Goal: Task Accomplishment & Management: Use online tool/utility

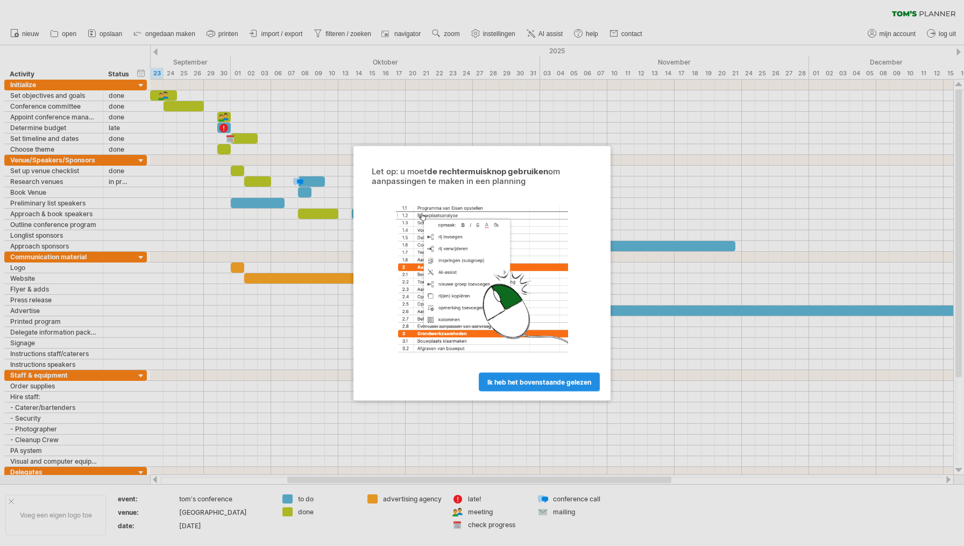
click at [571, 381] on span "ik heb het bovenstaande gelezen" at bounding box center [539, 381] width 104 height 8
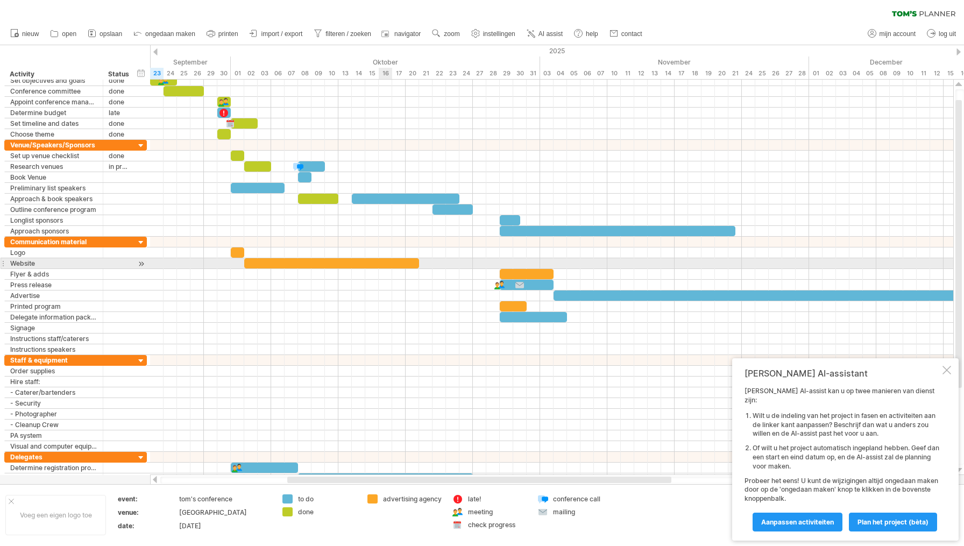
click at [384, 261] on div at bounding box center [331, 263] width 175 height 10
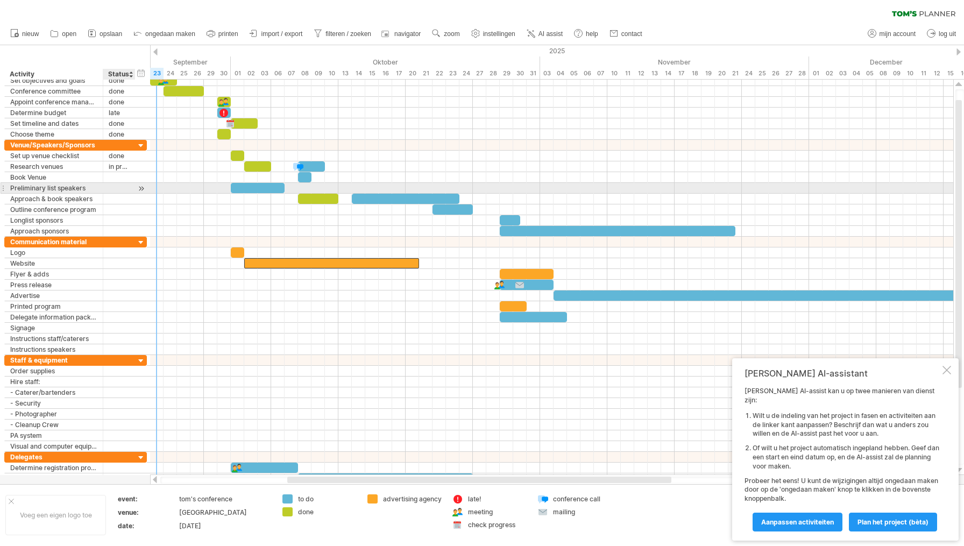
click at [133, 189] on div at bounding box center [133, 188] width 5 height 11
click at [117, 189] on div at bounding box center [119, 188] width 21 height 10
click at [139, 188] on div at bounding box center [141, 188] width 10 height 11
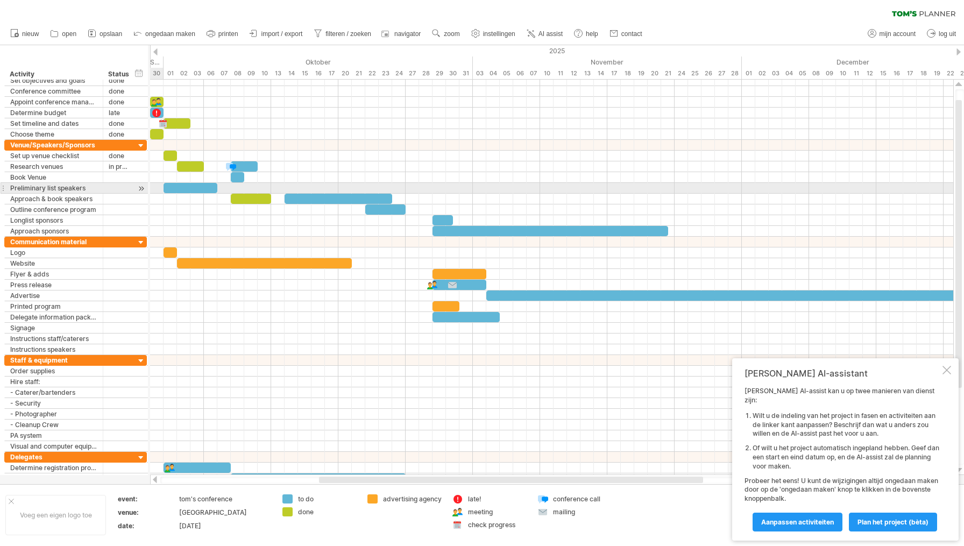
click at [139, 188] on div at bounding box center [141, 188] width 10 height 11
click at [141, 188] on div at bounding box center [141, 188] width 10 height 11
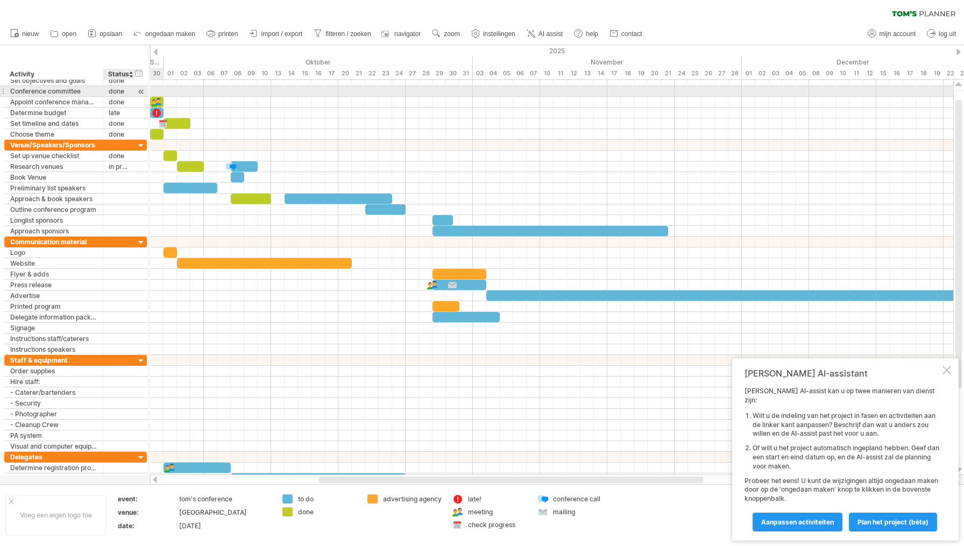
click at [141, 91] on div at bounding box center [141, 91] width 10 height 11
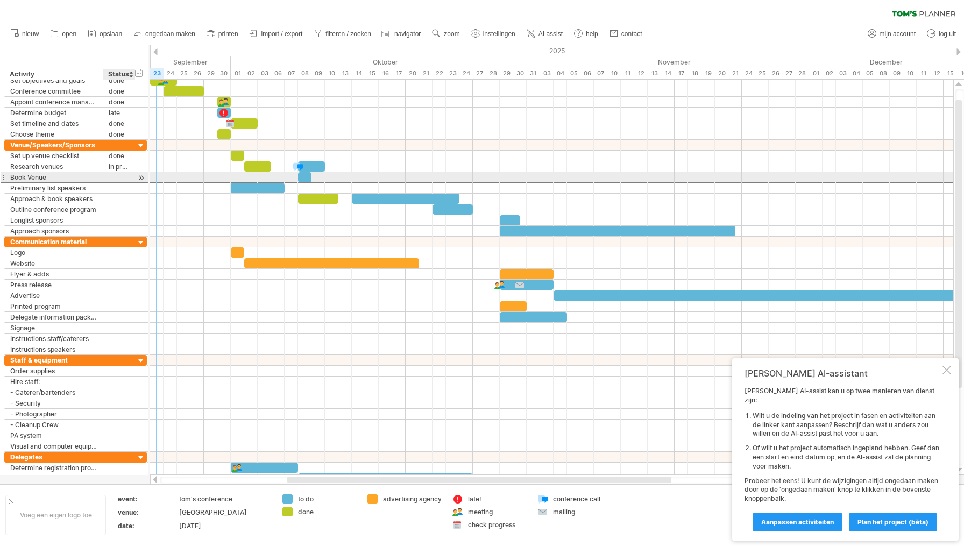
click at [111, 175] on div at bounding box center [119, 177] width 21 height 10
click at [111, 175] on input "text" at bounding box center [119, 177] width 21 height 10
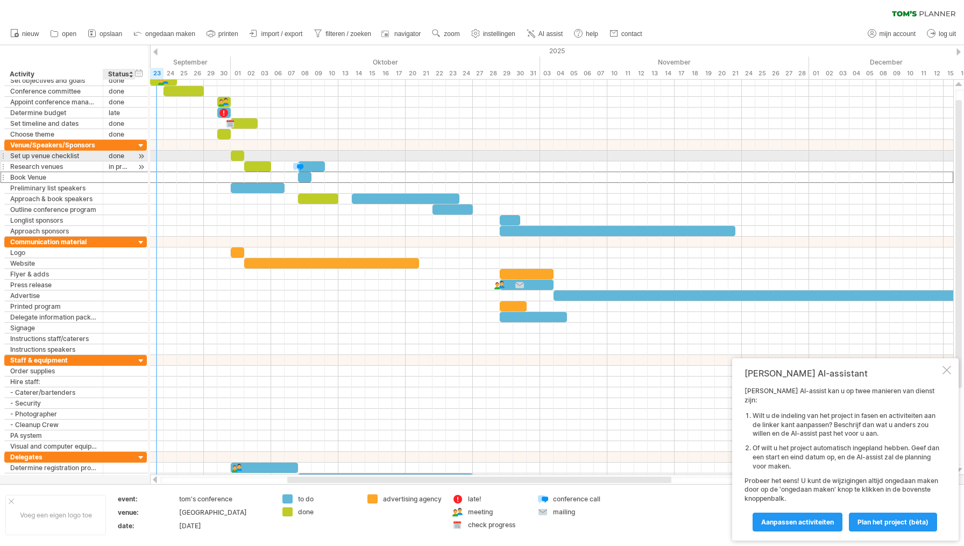
click at [113, 161] on div "in progress" at bounding box center [119, 166] width 21 height 10
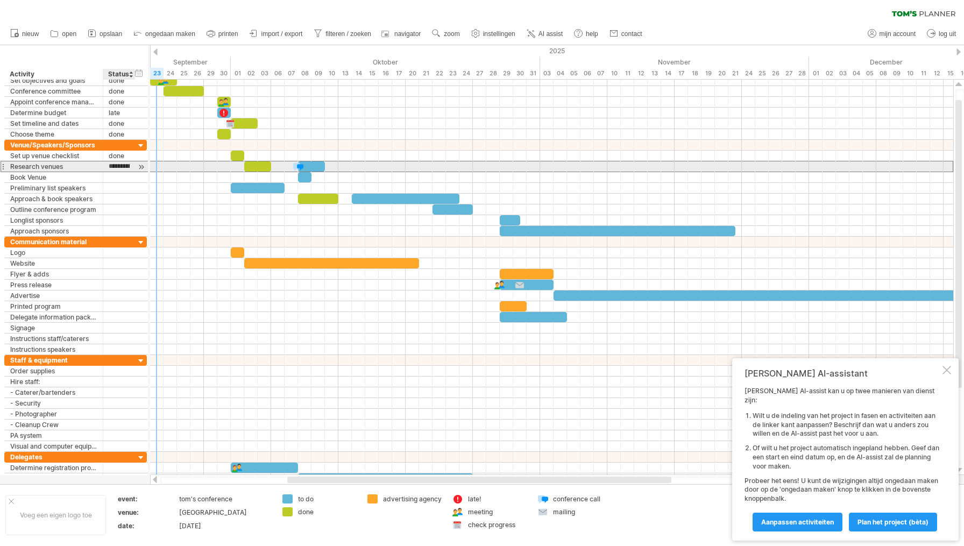
click at [117, 166] on input "**********" at bounding box center [119, 166] width 21 height 10
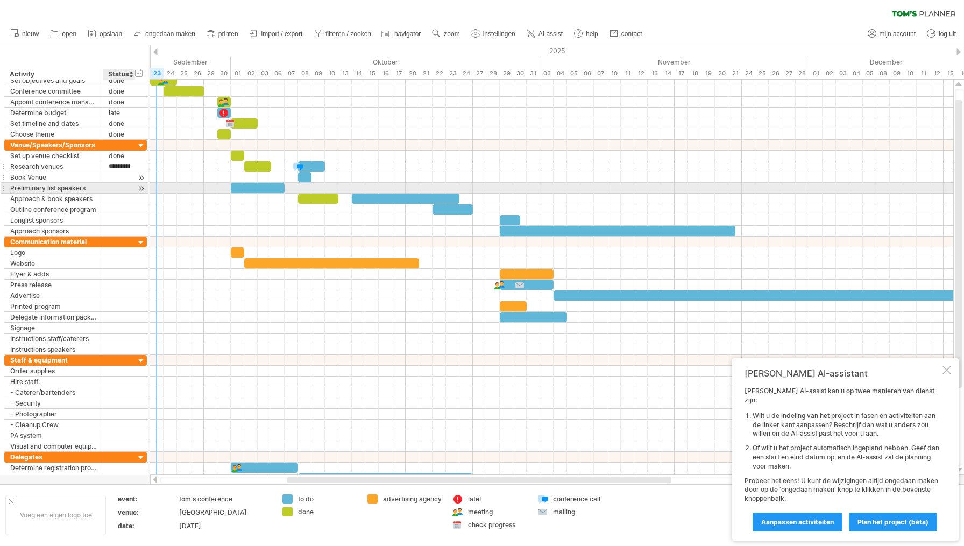
click at [116, 181] on div at bounding box center [119, 177] width 21 height 10
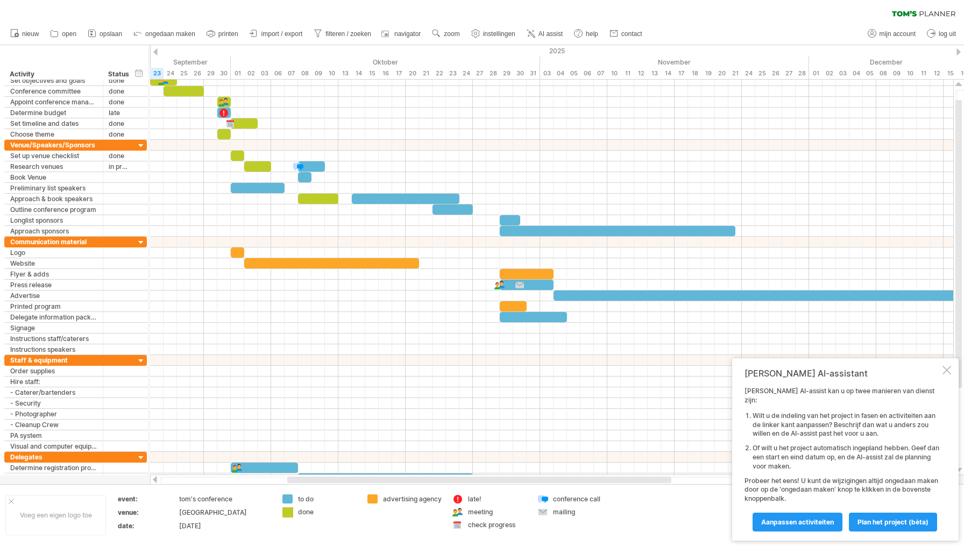
click at [288, 512] on div "Probeert verbinding te maken met [DOMAIN_NAME] Opnieuw verbonden 0% wissen filt…" at bounding box center [482, 273] width 964 height 546
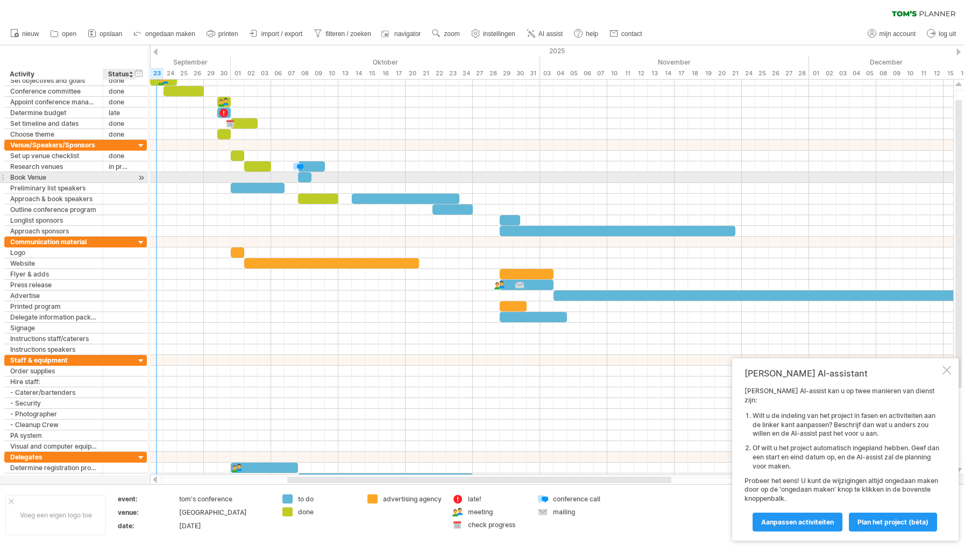
click at [117, 177] on div at bounding box center [119, 177] width 21 height 10
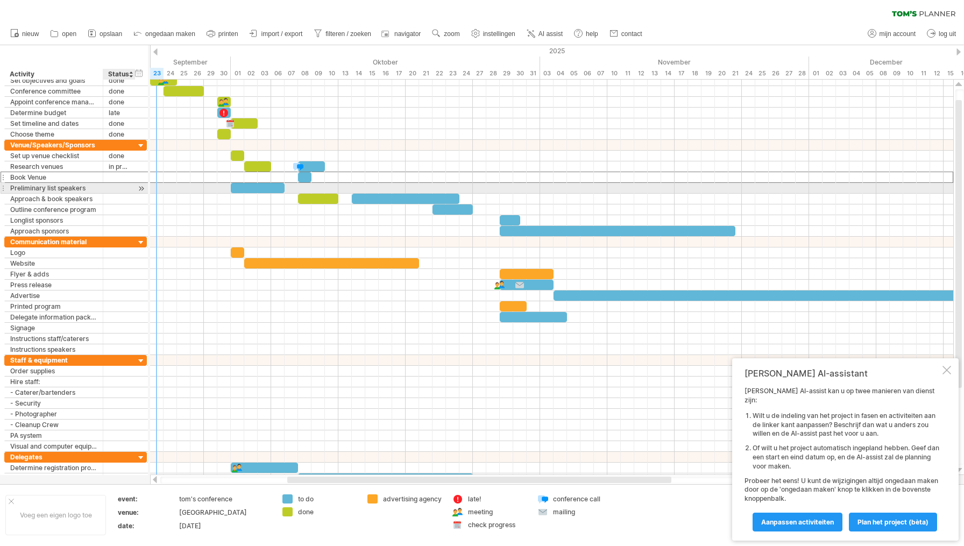
click at [116, 186] on div at bounding box center [119, 188] width 21 height 10
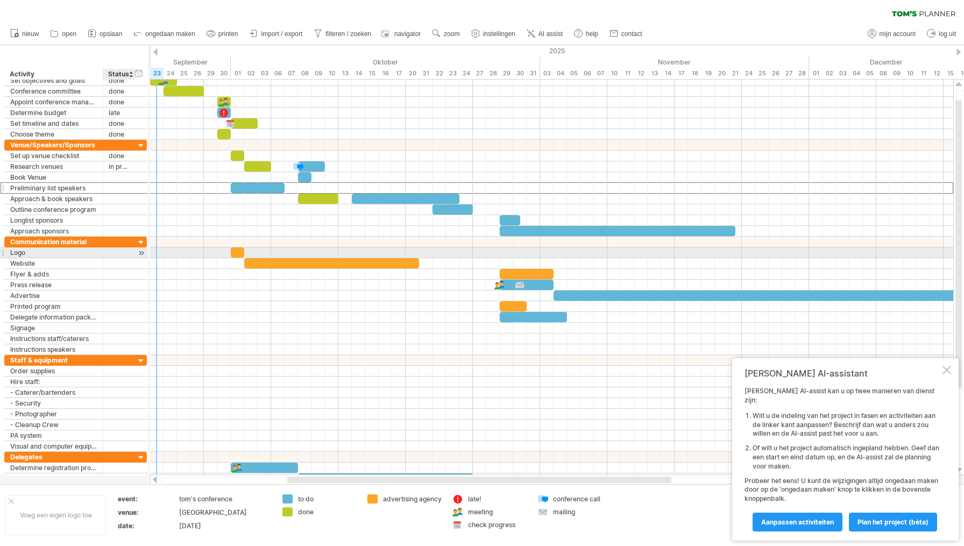
click at [121, 254] on div at bounding box center [119, 252] width 21 height 10
click at [110, 253] on input "text" at bounding box center [119, 252] width 21 height 10
click at [82, 253] on div "Logo" at bounding box center [53, 252] width 87 height 10
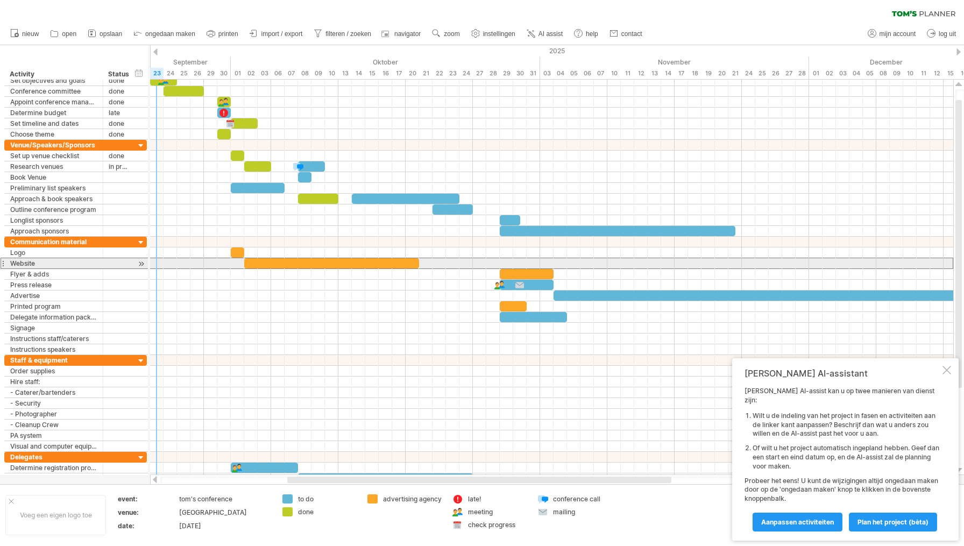
click at [3, 263] on div at bounding box center [3, 263] width 4 height 11
click at [4, 263] on div at bounding box center [3, 263] width 4 height 11
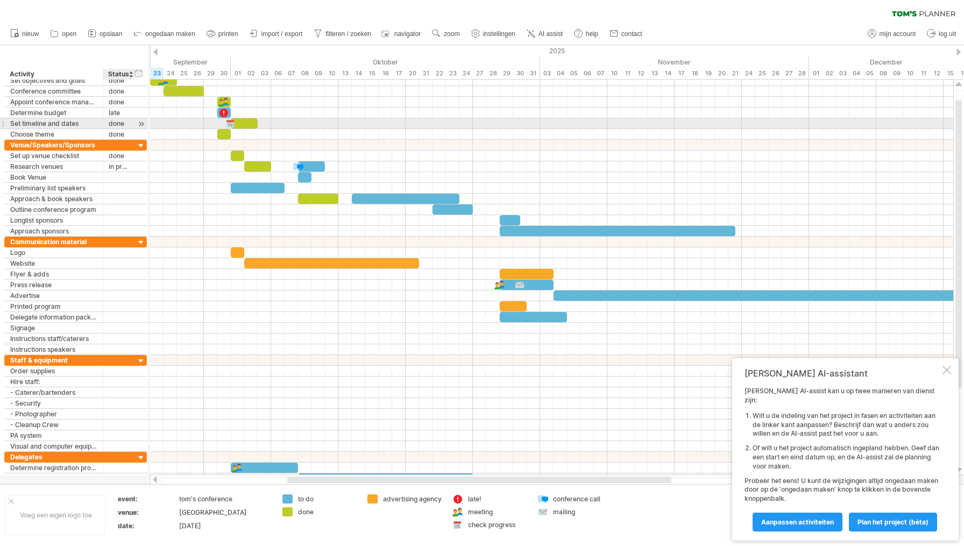
click at [122, 122] on div "done" at bounding box center [119, 123] width 21 height 10
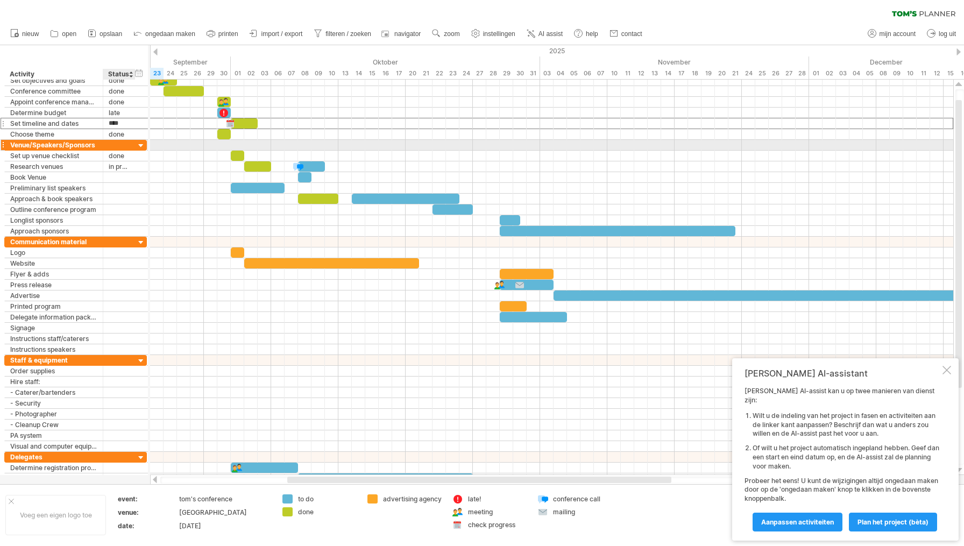
click at [143, 144] on div at bounding box center [141, 146] width 10 height 10
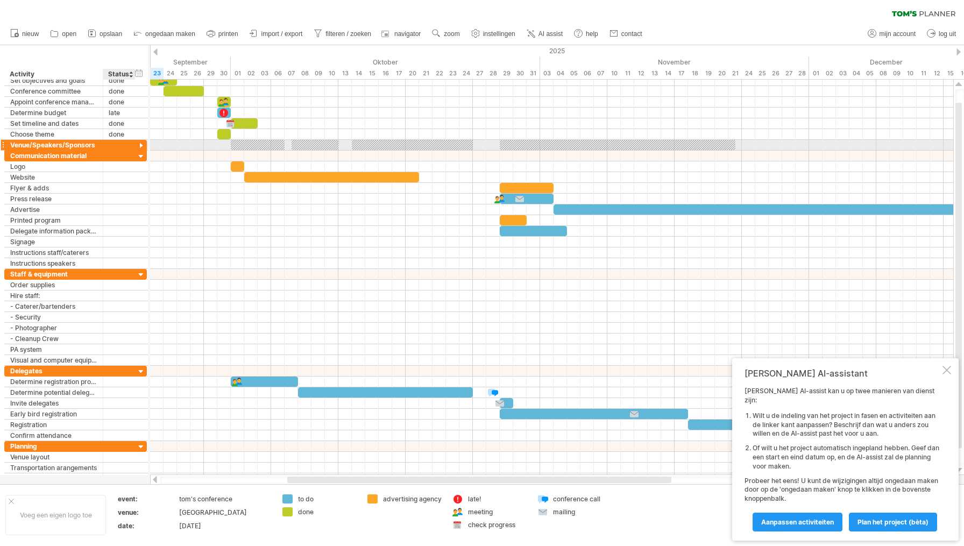
click at [143, 144] on div at bounding box center [141, 146] width 10 height 10
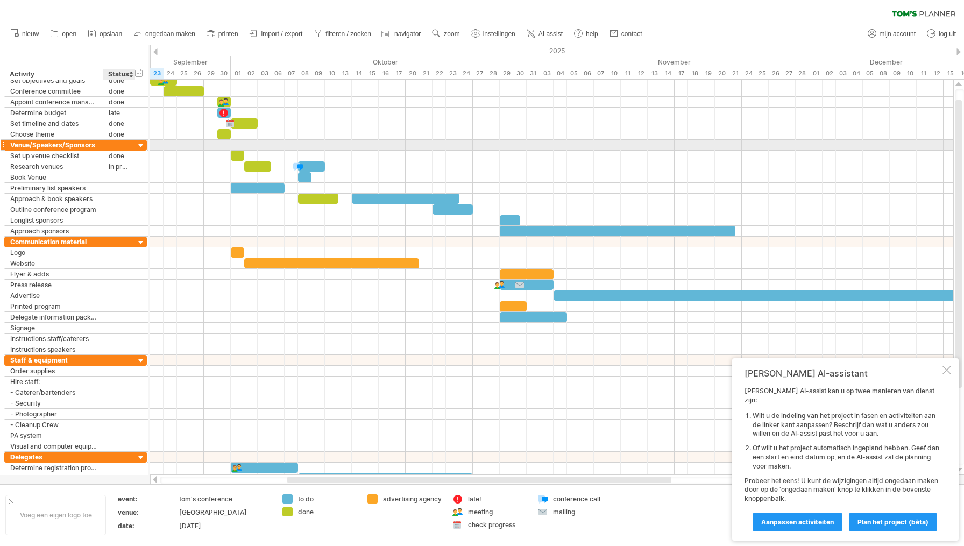
click at [141, 146] on div at bounding box center [141, 146] width 10 height 10
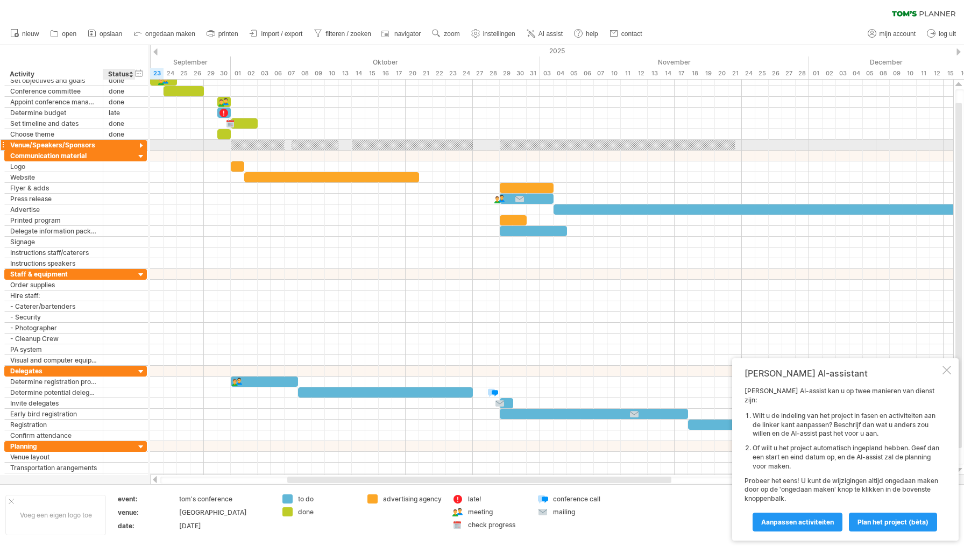
click at [140, 146] on div at bounding box center [141, 146] width 10 height 10
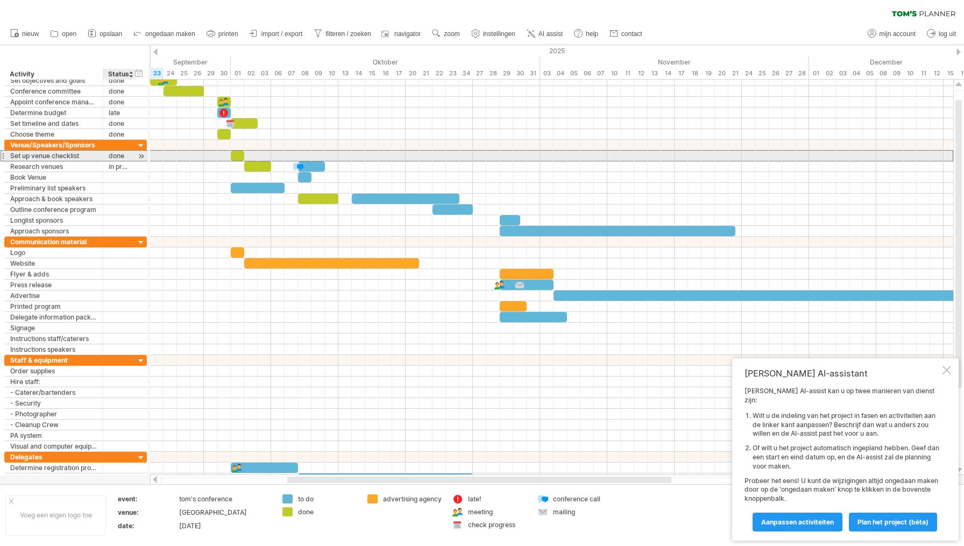
click at [136, 159] on div "**********" at bounding box center [75, 155] width 143 height 11
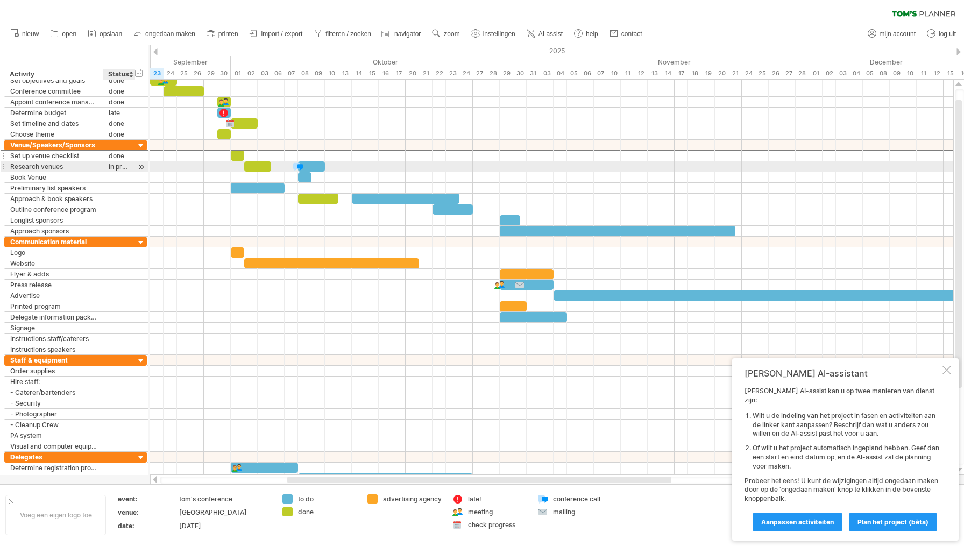
click at [124, 163] on div "in progress" at bounding box center [119, 166] width 21 height 10
click at [132, 165] on div at bounding box center [133, 166] width 5 height 11
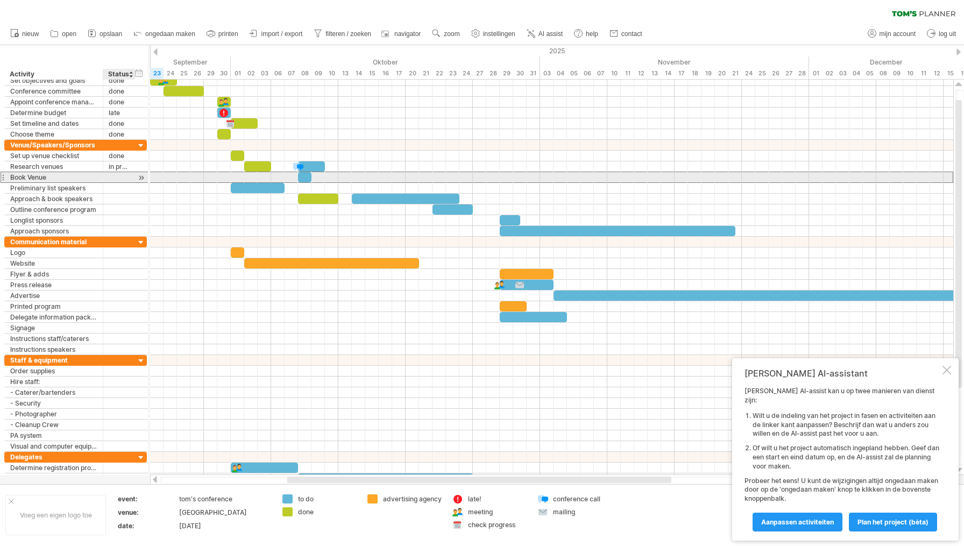
click at [124, 180] on div at bounding box center [119, 177] width 21 height 10
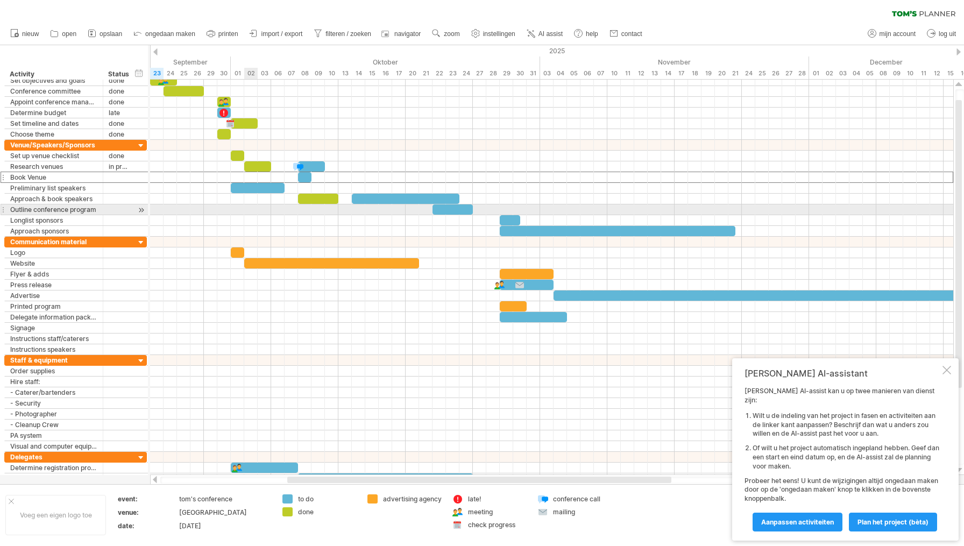
click at [254, 215] on div at bounding box center [551, 209] width 803 height 11
